Goal: Information Seeking & Learning: Check status

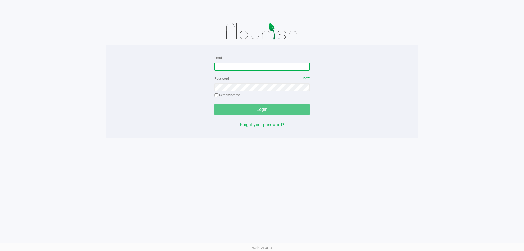
click at [276, 68] on input "Email" at bounding box center [262, 67] width 96 height 8
type input "[EMAIL_ADDRESS][DOMAIN_NAME]"
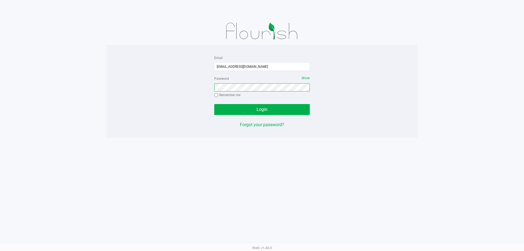
click at [214, 104] on button "Login" at bounding box center [262, 109] width 96 height 11
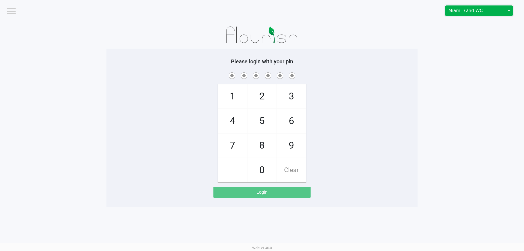
click at [472, 13] on span "Miami 72nd WC" at bounding box center [475, 10] width 53 height 7
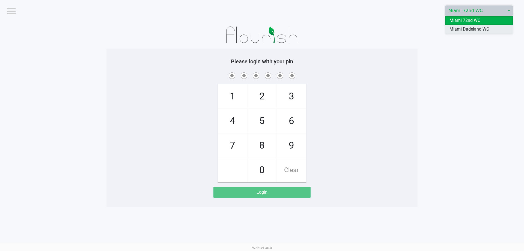
click at [476, 30] on span "Miami Dadeland WC" at bounding box center [470, 29] width 40 height 7
checkbox input "true"
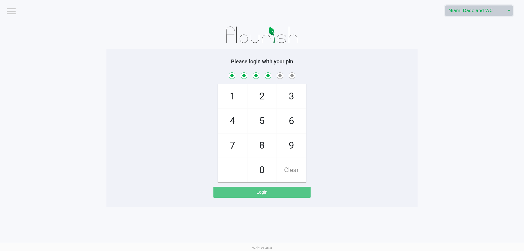
checkbox input "true"
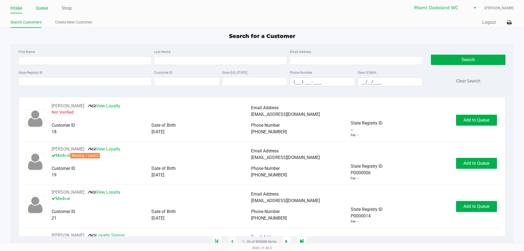
click at [43, 9] on link "Queue" at bounding box center [42, 8] width 12 height 8
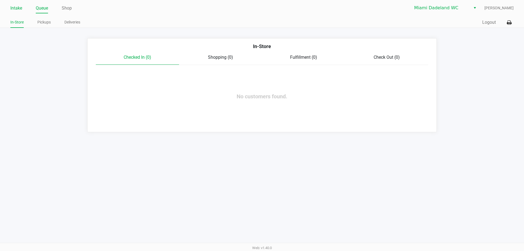
click at [16, 8] on link "Intake" at bounding box center [16, 8] width 12 height 8
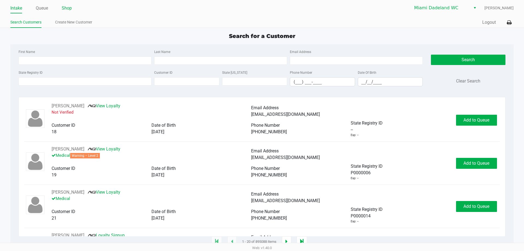
click at [69, 8] on link "Shop" at bounding box center [67, 8] width 10 height 8
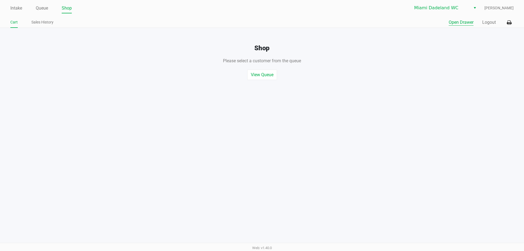
click at [461, 20] on button "Open Drawer" at bounding box center [461, 22] width 25 height 7
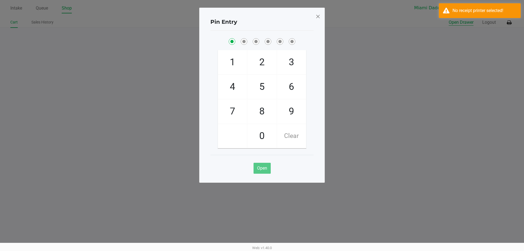
checkbox input "true"
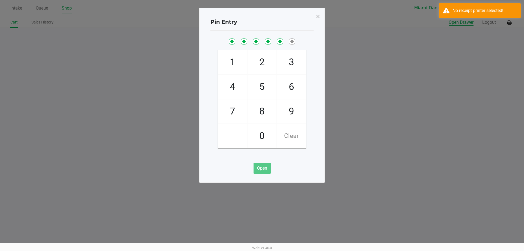
click at [449, 19] on button "Open Drawer" at bounding box center [461, 22] width 25 height 7
checkbox input "true"
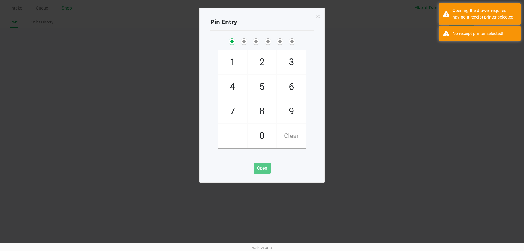
checkbox input "false"
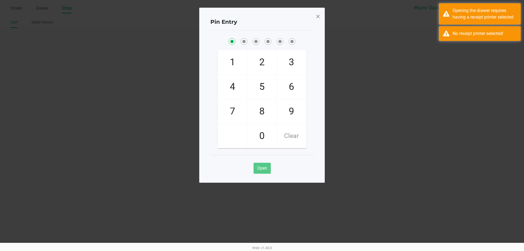
checkbox input "false"
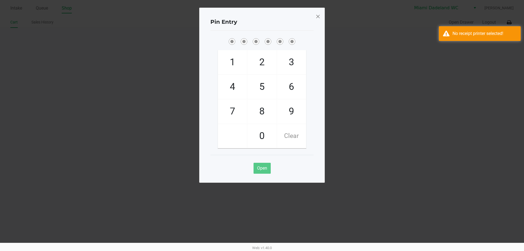
click at [317, 14] on span at bounding box center [318, 16] width 5 height 9
click at [317, 16] on div "Pin Entry 1 4 7 2 5 8 0 3 6 9 Clear Open" at bounding box center [262, 95] width 126 height 175
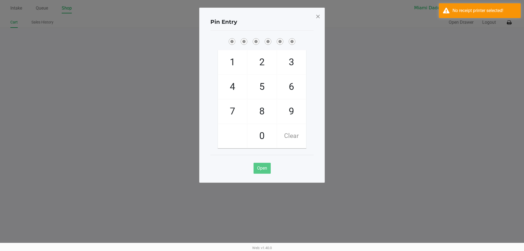
click at [316, 16] on span at bounding box center [318, 16] width 5 height 9
click at [316, 16] on div "Pin Entry 1 4 7 2 5 8 0 3 6 9 Clear Open" at bounding box center [262, 95] width 126 height 175
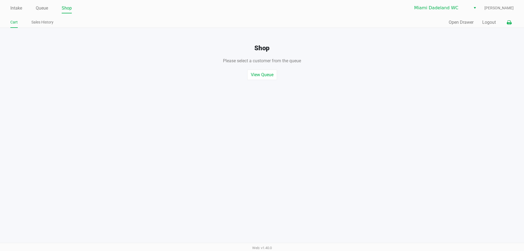
click at [509, 22] on icon at bounding box center [509, 23] width 5 height 4
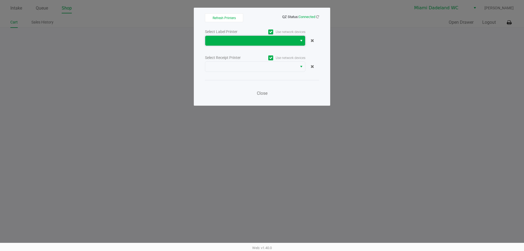
click at [223, 40] on span at bounding box center [251, 40] width 85 height 7
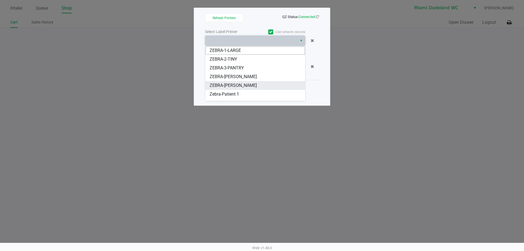
click at [259, 84] on li "ZEBRA-ELLEN-STEWART" at bounding box center [255, 85] width 100 height 9
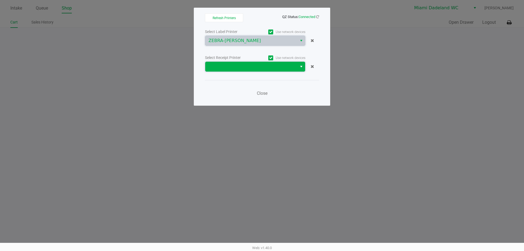
click at [255, 62] on span at bounding box center [251, 67] width 92 height 10
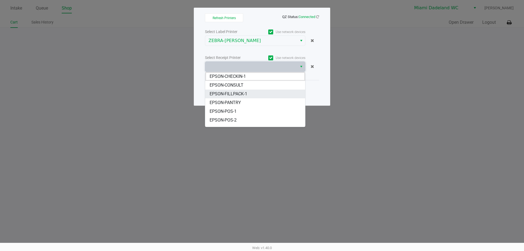
scroll to position [24, 0]
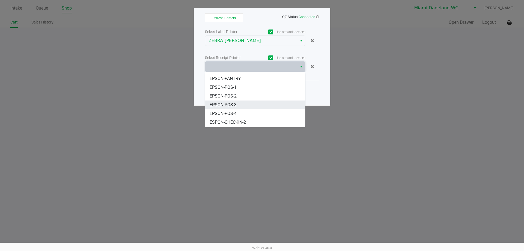
click at [253, 106] on li "EPSON-POS-3" at bounding box center [255, 104] width 100 height 9
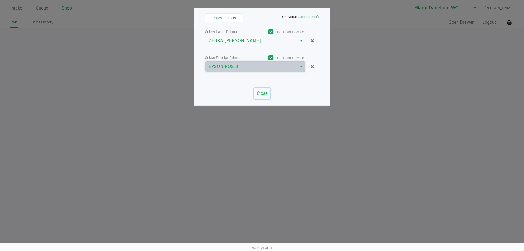
click at [257, 92] on span "Close" at bounding box center [262, 93] width 11 height 5
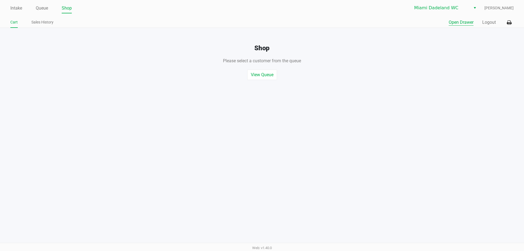
click at [451, 22] on button "Open Drawer" at bounding box center [461, 22] width 25 height 7
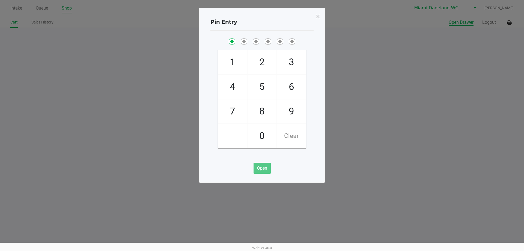
checkbox input "true"
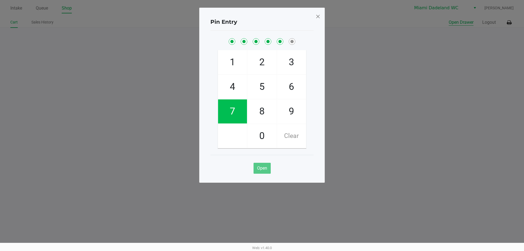
click at [449, 19] on button "Open Drawer" at bounding box center [461, 22] width 25 height 7
checkbox input "true"
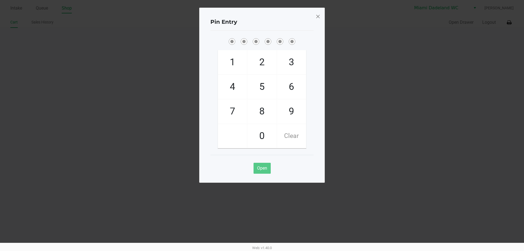
click at [319, 16] on span at bounding box center [318, 16] width 5 height 9
click at [317, 16] on div "Pin Entry 1 4 7 2 5 8 0 3 6 9 Clear Open" at bounding box center [262, 95] width 126 height 175
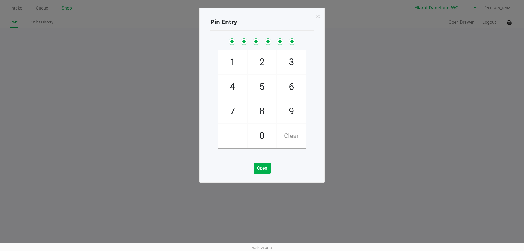
drag, startPoint x: 317, startPoint y: 16, endPoint x: 252, endPoint y: 2, distance: 66.8
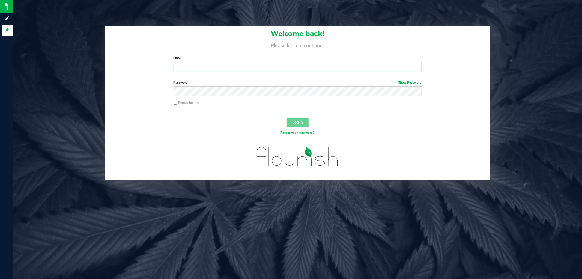
click at [188, 64] on input "Email" at bounding box center [298, 67] width 248 height 10
type input "[EMAIL_ADDRESS][DOMAIN_NAME]"
click at [287, 117] on button "Log In" at bounding box center [298, 122] width 22 height 10
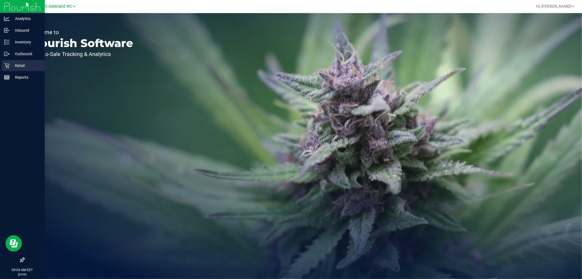
click at [16, 66] on p "Retail" at bounding box center [26, 65] width 33 height 7
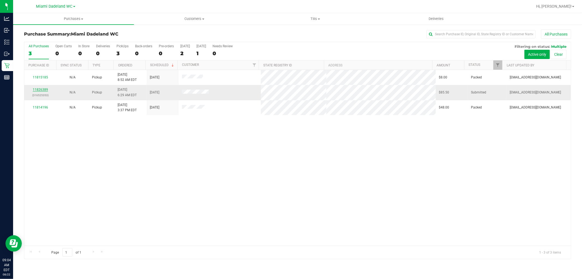
click at [45, 90] on link "11826389" at bounding box center [40, 90] width 15 height 4
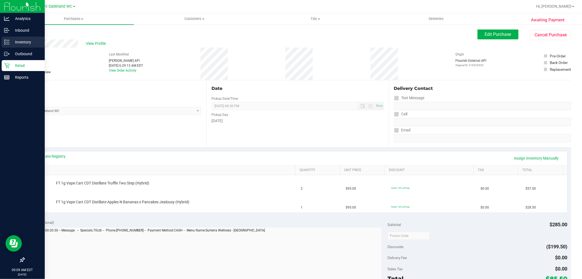
drag, startPoint x: 9, startPoint y: 44, endPoint x: 13, endPoint y: 41, distance: 4.6
click at [13, 41] on p "Inventory" at bounding box center [26, 42] width 33 height 7
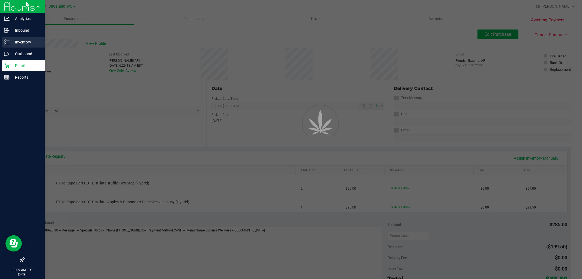
click at [13, 41] on p "Inventory" at bounding box center [26, 42] width 33 height 7
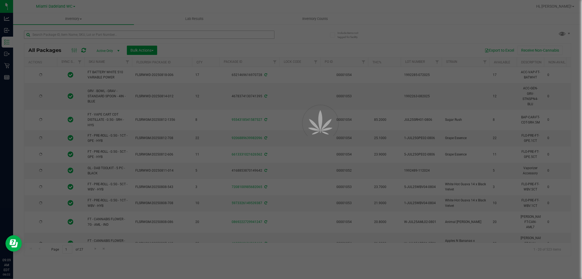
click at [73, 33] on div at bounding box center [291, 139] width 582 height 279
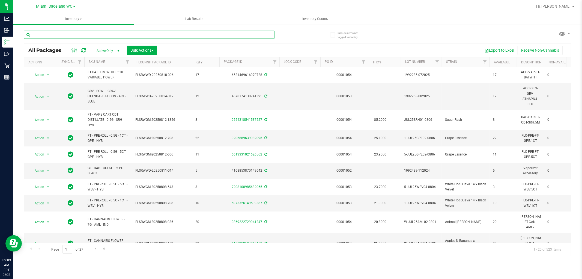
click at [73, 33] on input "text" at bounding box center [149, 35] width 251 height 8
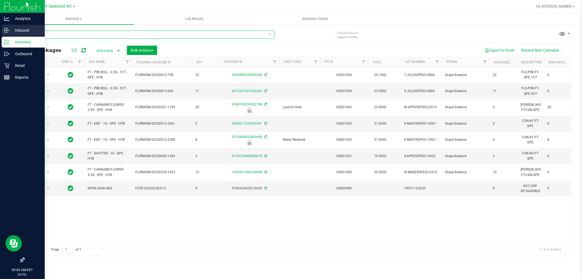
type input "gpe"
click at [13, 31] on p "Inbound" at bounding box center [26, 30] width 33 height 7
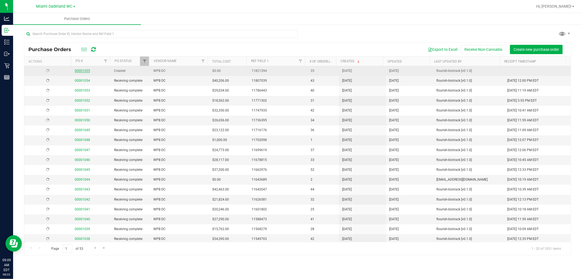
click at [85, 72] on link "00001055" at bounding box center [82, 71] width 15 height 4
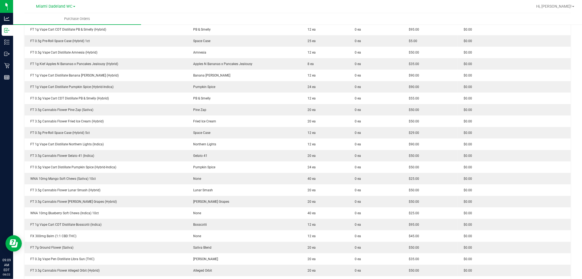
scroll to position [273, 0]
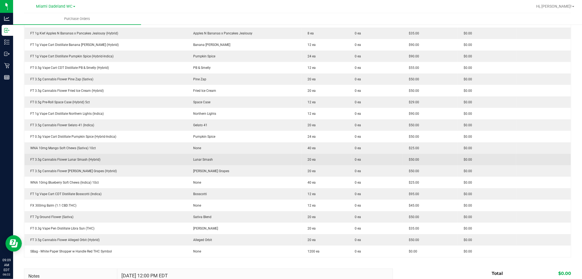
drag, startPoint x: 138, startPoint y: 115, endPoint x: 323, endPoint y: 159, distance: 190.5
click at [323, 159] on td "20 ea" at bounding box center [327, 159] width 50 height 11
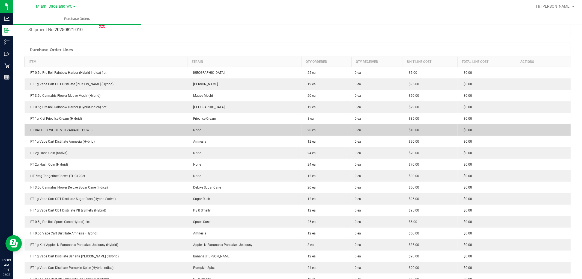
scroll to position [0, 0]
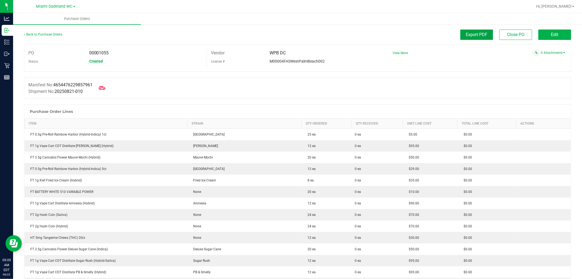
click at [484, 36] on button "Export PDF" at bounding box center [477, 34] width 33 height 10
drag, startPoint x: 60, startPoint y: 131, endPoint x: 55, endPoint y: 121, distance: 12.0
click at [55, 121] on th "Item" at bounding box center [106, 123] width 163 height 10
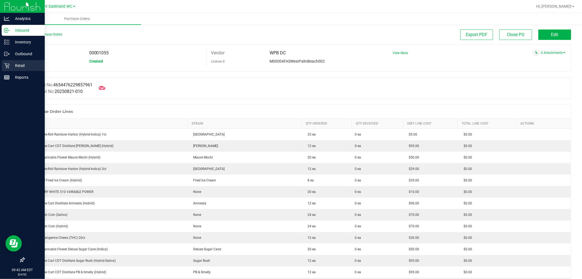
click at [5, 67] on icon at bounding box center [6, 65] width 5 height 5
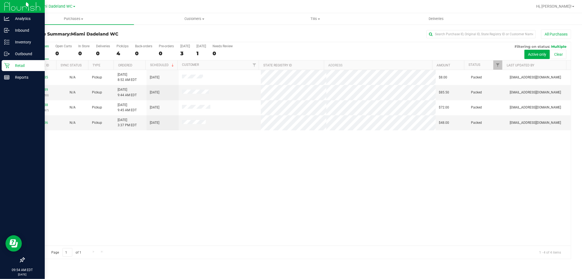
click at [289, 168] on div "11815185 N/A Pickup [DATE] 8:52 AM EDT 8/23/2025 $8.00 Packed [EMAIL_ADDRESS][D…" at bounding box center [297, 158] width 547 height 176
click at [490, 174] on div "11815185 N/A Pickup [DATE] 8:52 AM EDT 8/23/2025 $8.00 Packed [EMAIL_ADDRESS][D…" at bounding box center [297, 158] width 547 height 176
click at [6, 73] on div "Reports" at bounding box center [23, 77] width 43 height 11
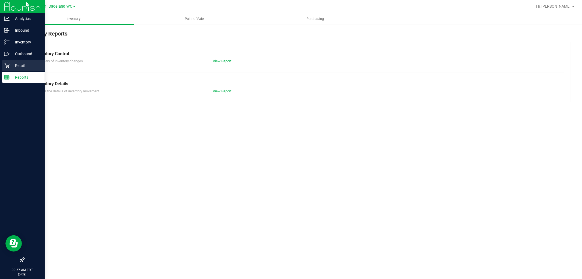
click at [14, 64] on p "Retail" at bounding box center [26, 65] width 33 height 7
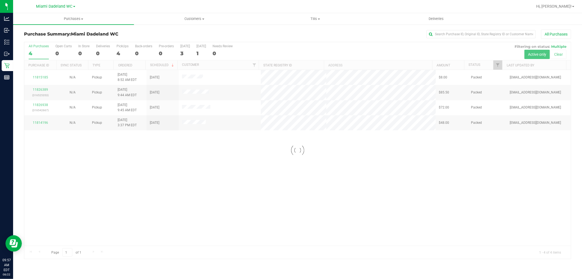
click at [275, 36] on div "All Purchases" at bounding box center [388, 33] width 365 height 9
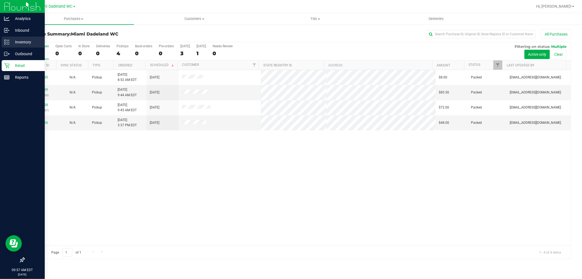
click at [31, 39] on p "Inventory" at bounding box center [26, 42] width 33 height 7
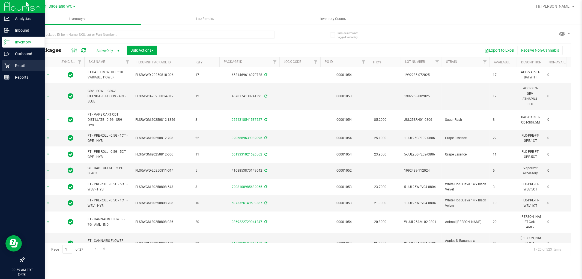
click at [18, 66] on p "Retail" at bounding box center [26, 65] width 33 height 7
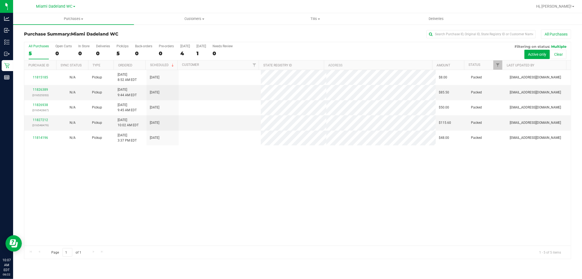
click at [291, 180] on div "11815185 N/A Pickup [DATE] 8:52 AM EDT 8/23/2025 $8.00 Packed [EMAIL_ADDRESS][D…" at bounding box center [297, 158] width 547 height 176
click at [325, 175] on div "11815185 N/A Pickup [DATE] 8:52 AM EDT 8/23/2025 $8.00 Packed [EMAIL_ADDRESS][D…" at bounding box center [297, 158] width 547 height 176
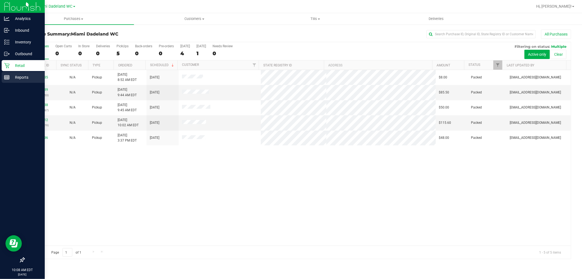
click at [9, 78] on icon at bounding box center [6, 77] width 5 height 5
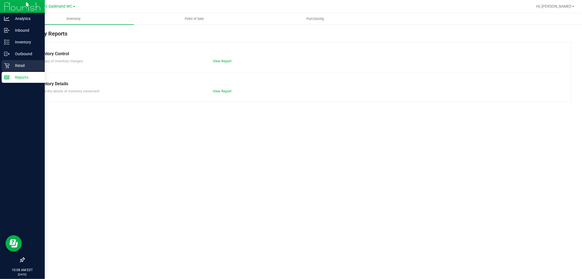
click at [7, 66] on icon at bounding box center [6, 65] width 5 height 5
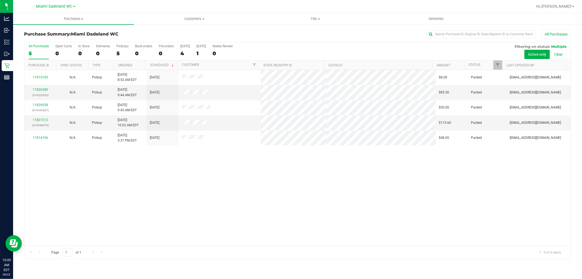
click at [192, 36] on h3 "Purchase Summary: Miami Dadeland WC" at bounding box center [115, 34] width 182 height 5
click at [186, 41] on div "All Purchases 5 Open Carts 0 In Store 0 Deliveries 0 PickUps 5 Back-orders 0 Pr…" at bounding box center [297, 149] width 547 height 217
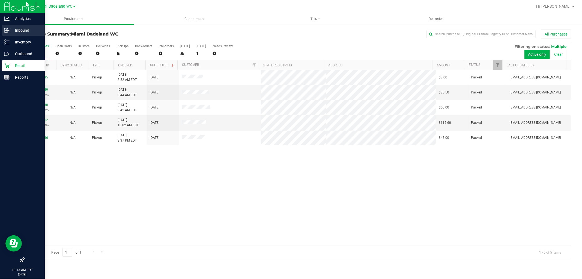
click at [34, 29] on p "Inbound" at bounding box center [26, 30] width 33 height 7
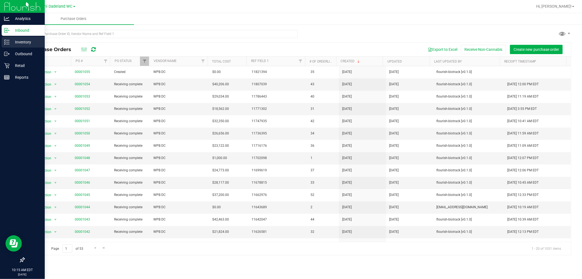
click at [33, 40] on p "Inventory" at bounding box center [26, 42] width 33 height 7
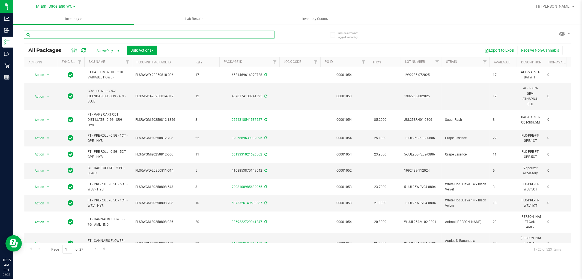
click at [106, 33] on input "text" at bounding box center [149, 35] width 251 height 8
click at [105, 35] on input "text" at bounding box center [149, 35] width 251 height 8
click at [180, 89] on td "FLSRWWD-20250814-012" at bounding box center [162, 96] width 60 height 27
click at [204, 34] on input "text" at bounding box center [149, 35] width 251 height 8
click at [130, 36] on input "text" at bounding box center [149, 35] width 251 height 8
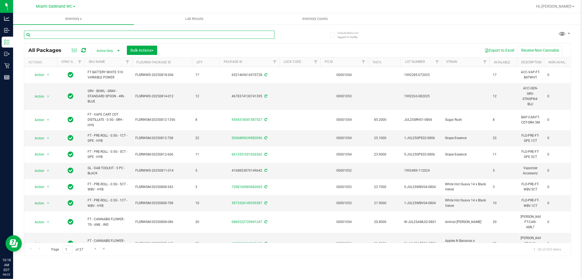
click at [132, 35] on input "text" at bounding box center [149, 35] width 251 height 8
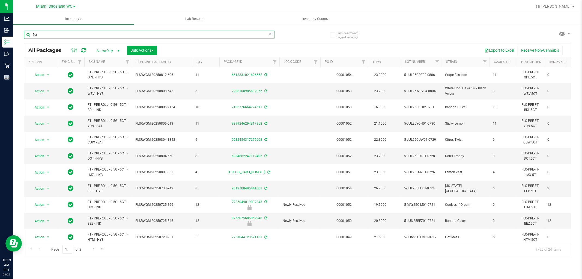
click at [121, 34] on input "5ct" at bounding box center [149, 35] width 251 height 8
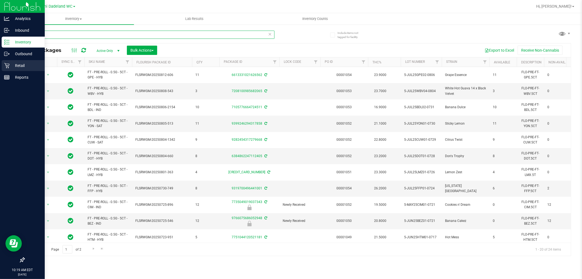
type input "5ct"
click at [26, 65] on p "Retail" at bounding box center [26, 65] width 33 height 7
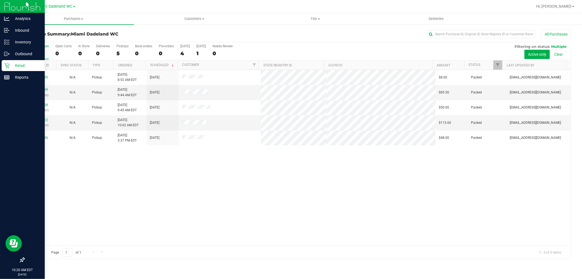
click at [293, 36] on div "All Purchases" at bounding box center [388, 33] width 365 height 9
click at [33, 43] on p "Inventory" at bounding box center [26, 42] width 33 height 7
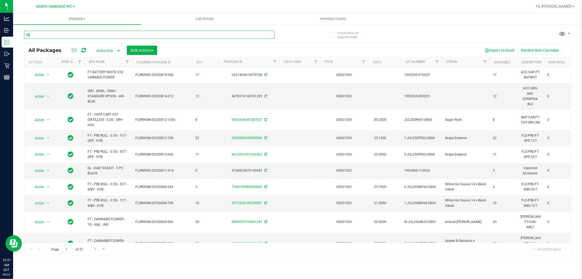
click at [127, 37] on input "text" at bounding box center [149, 35] width 251 height 8
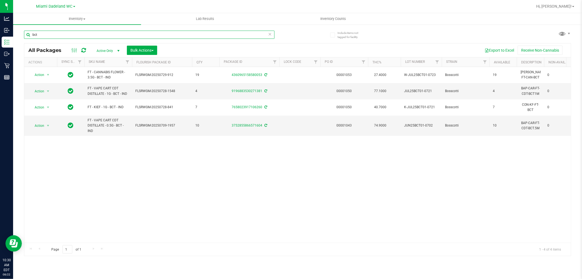
type input "bct"
click at [400, 9] on div at bounding box center [315, 6] width 435 height 11
